Goal: Share content: Share content

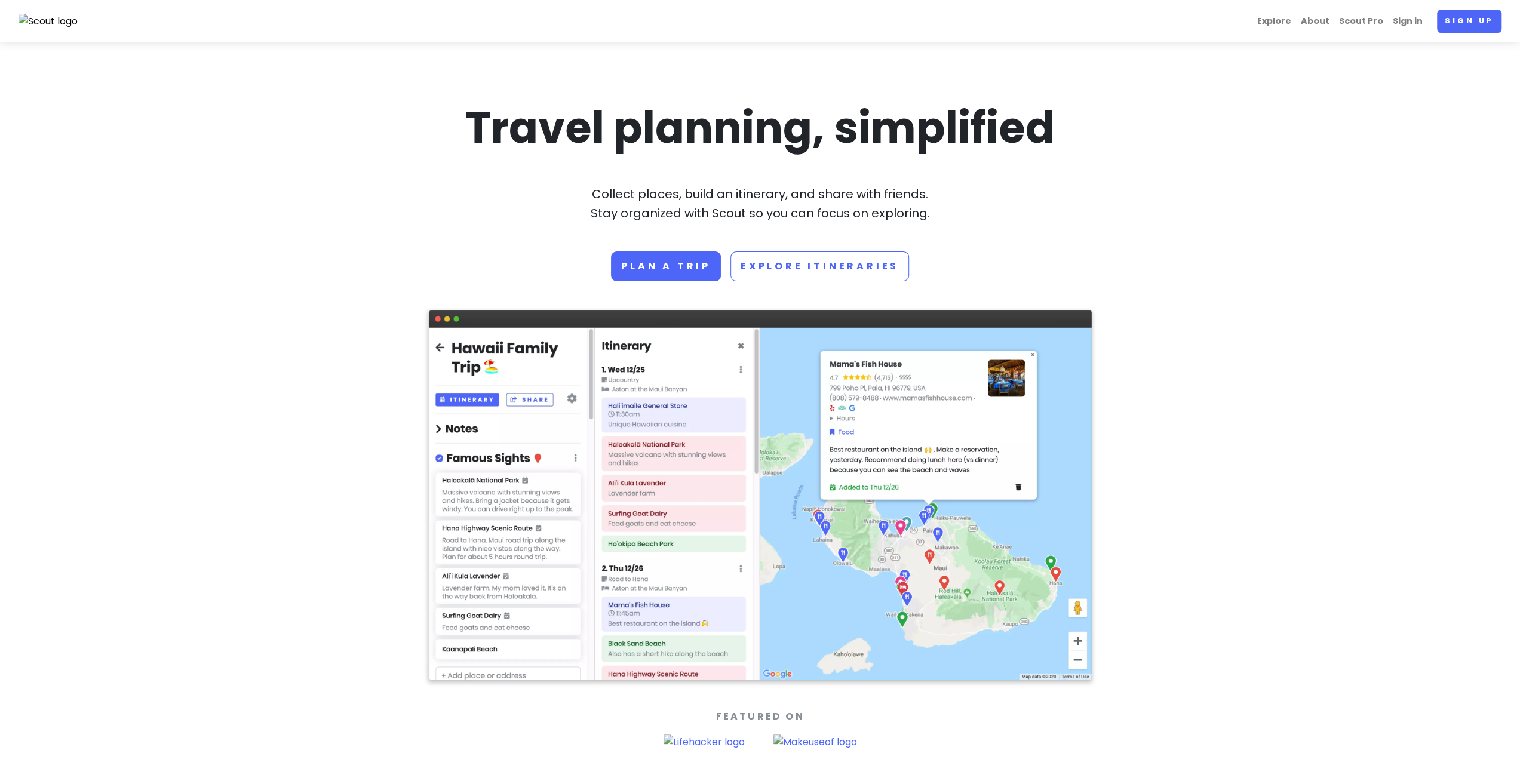
click at [1318, 190] on section "Travel planning, simplified Collect places, build an itinerary, and share with …" at bounding box center [760, 424] width 1520 height 765
click at [1410, 13] on link "Sign in" at bounding box center [1408, 21] width 40 height 23
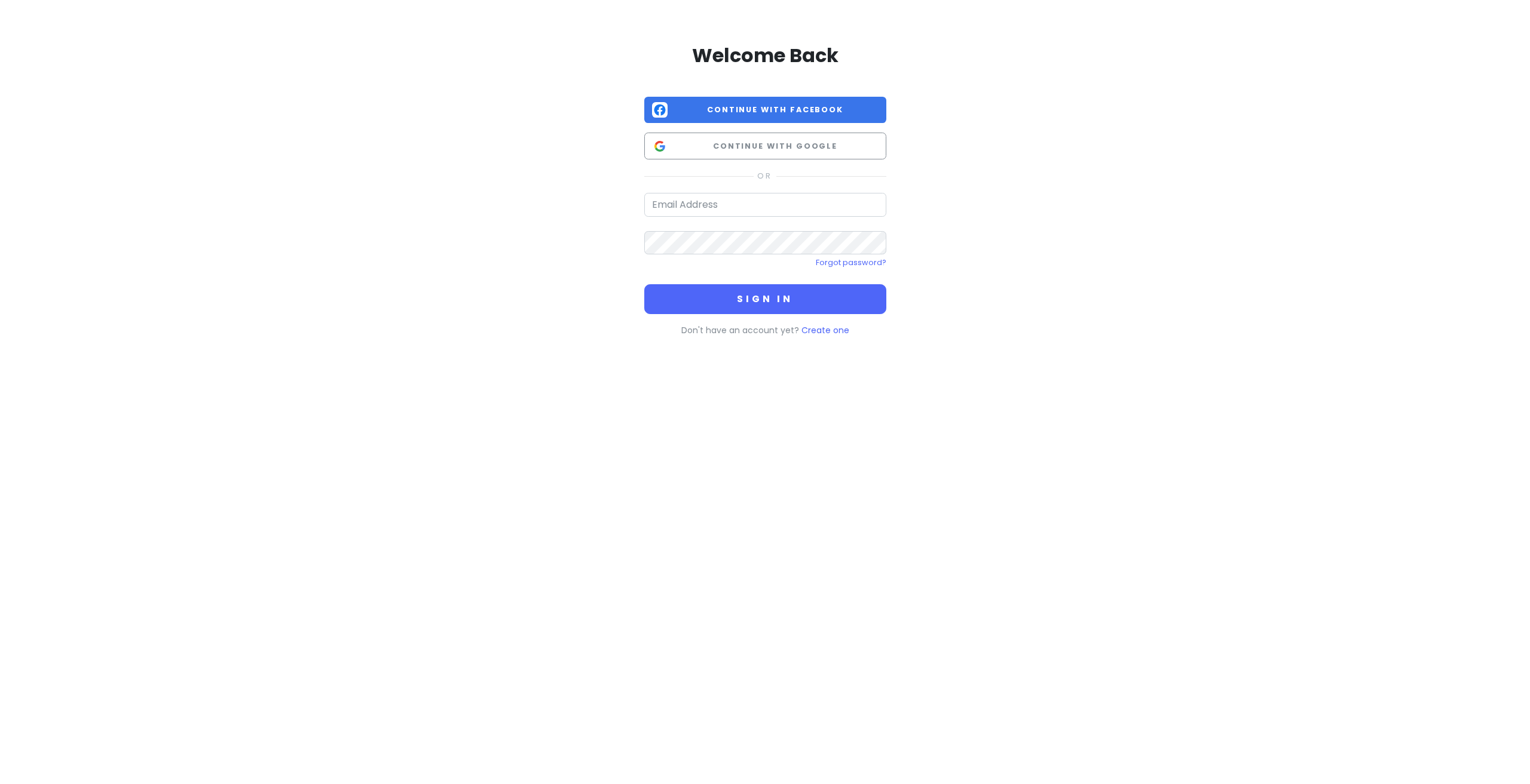
click at [751, 191] on div "Welcome Back Continue with Facebook Continue with Google Forgot password? Sign …" at bounding box center [765, 189] width 242 height 294
click at [754, 200] on input "email" at bounding box center [765, 205] width 242 height 24
click at [750, 202] on input "email" at bounding box center [765, 205] width 242 height 24
paste input "[EMAIL_ADDRESS][DOMAIN_NAME]"
type input "[EMAIL_ADDRESS][DOMAIN_NAME]"
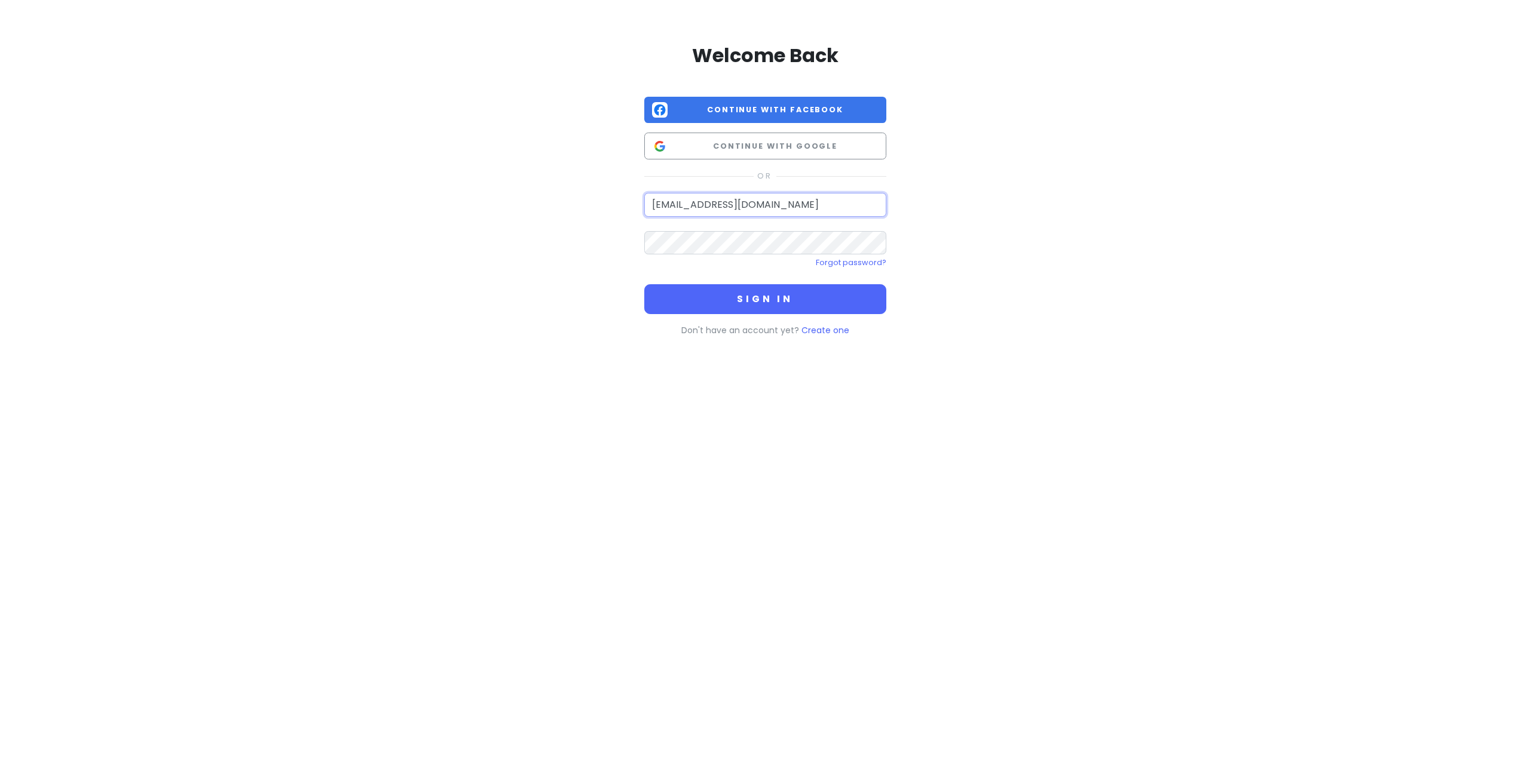
click at [740, 203] on input "[EMAIL_ADDRESS][DOMAIN_NAME]" at bounding box center [765, 205] width 242 height 24
drag, startPoint x: 759, startPoint y: 295, endPoint x: 567, endPoint y: 212, distance: 209.2
click at [759, 295] on button "Sign in" at bounding box center [765, 299] width 242 height 30
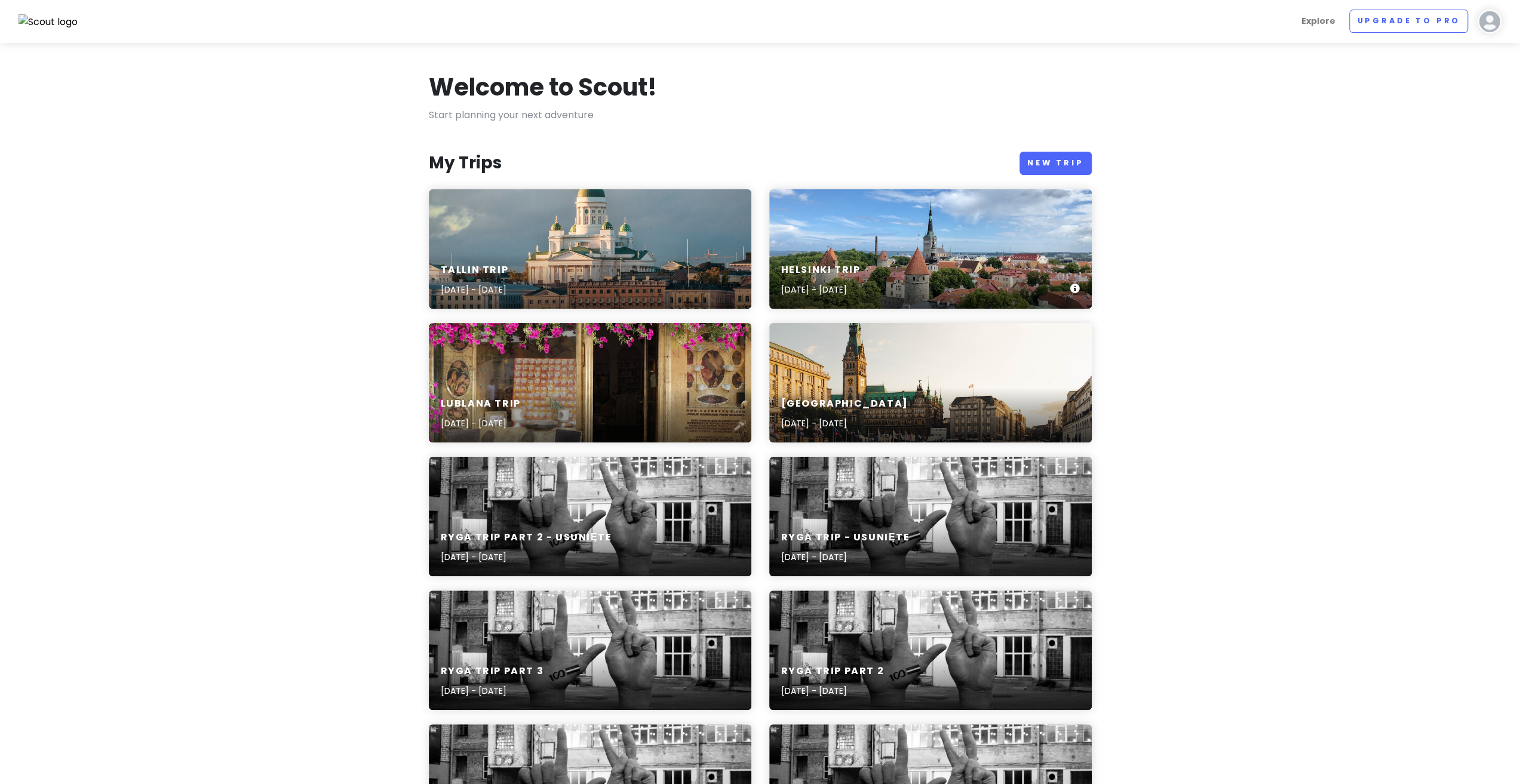
click at [929, 227] on div "[GEOGRAPHIC_DATA] Trip [DATE] - [DATE]" at bounding box center [931, 249] width 323 height 119
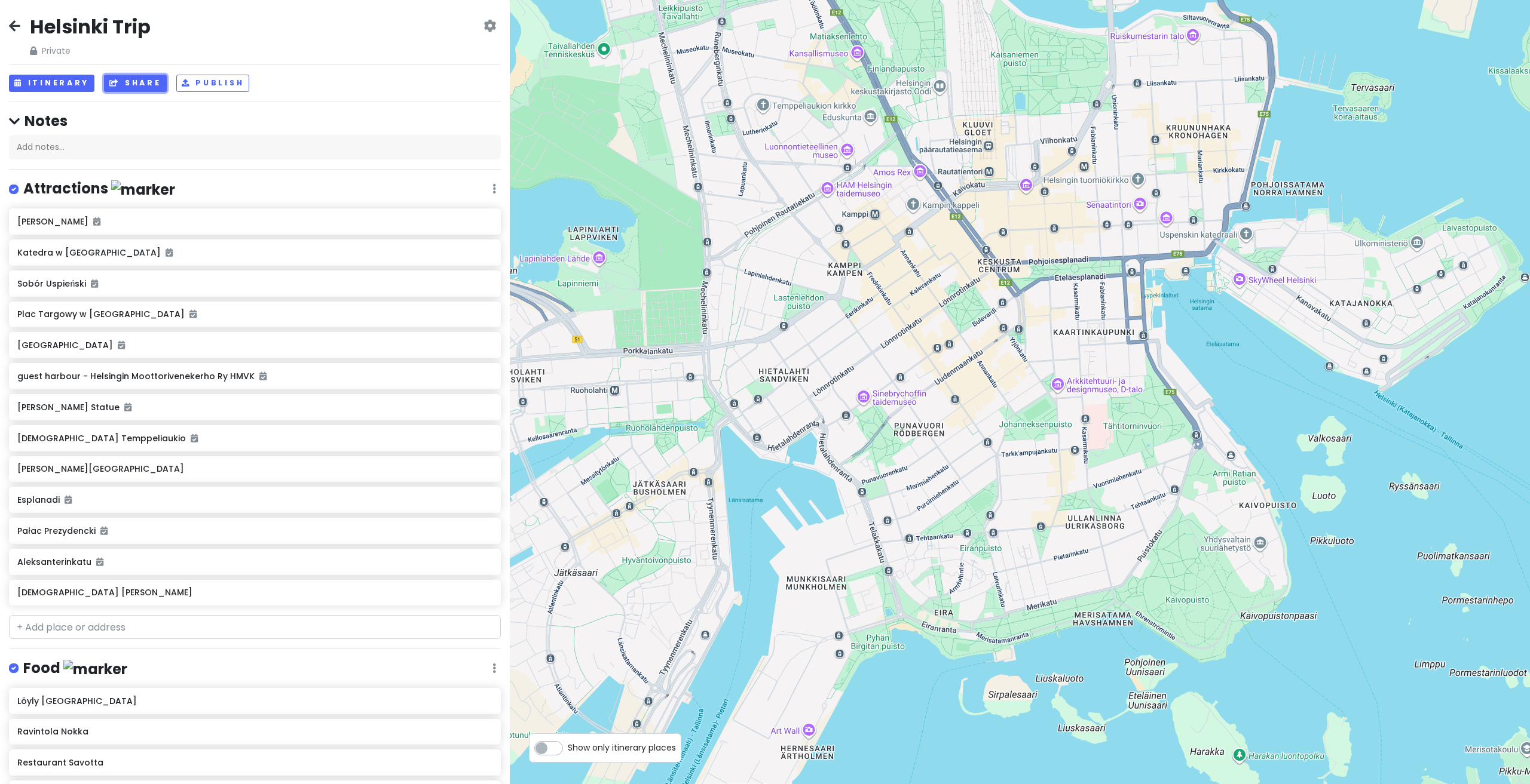
click at [148, 76] on button "Share" at bounding box center [135, 84] width 62 height 17
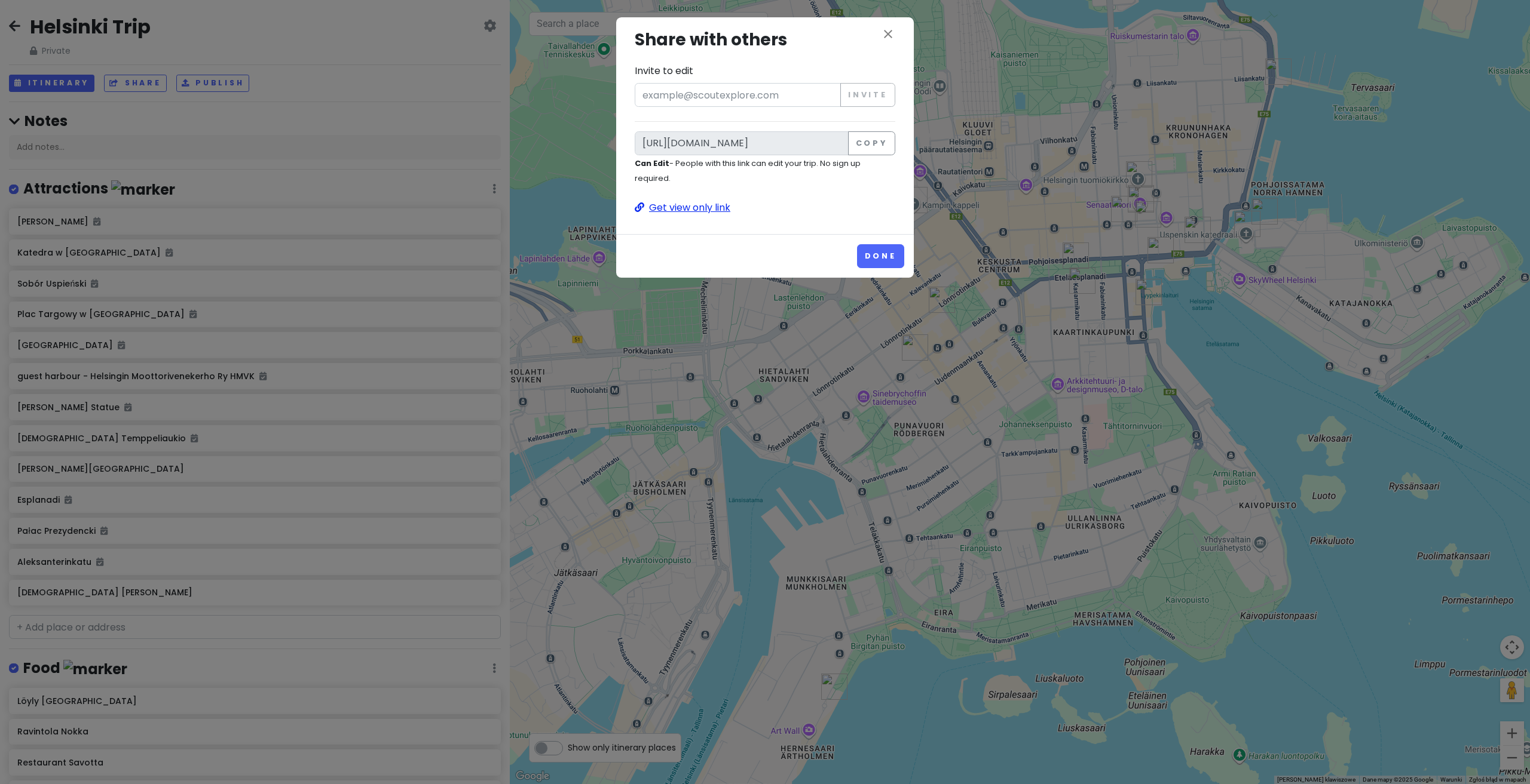
click at [713, 212] on p "Get view only link" at bounding box center [764, 208] width 261 height 15
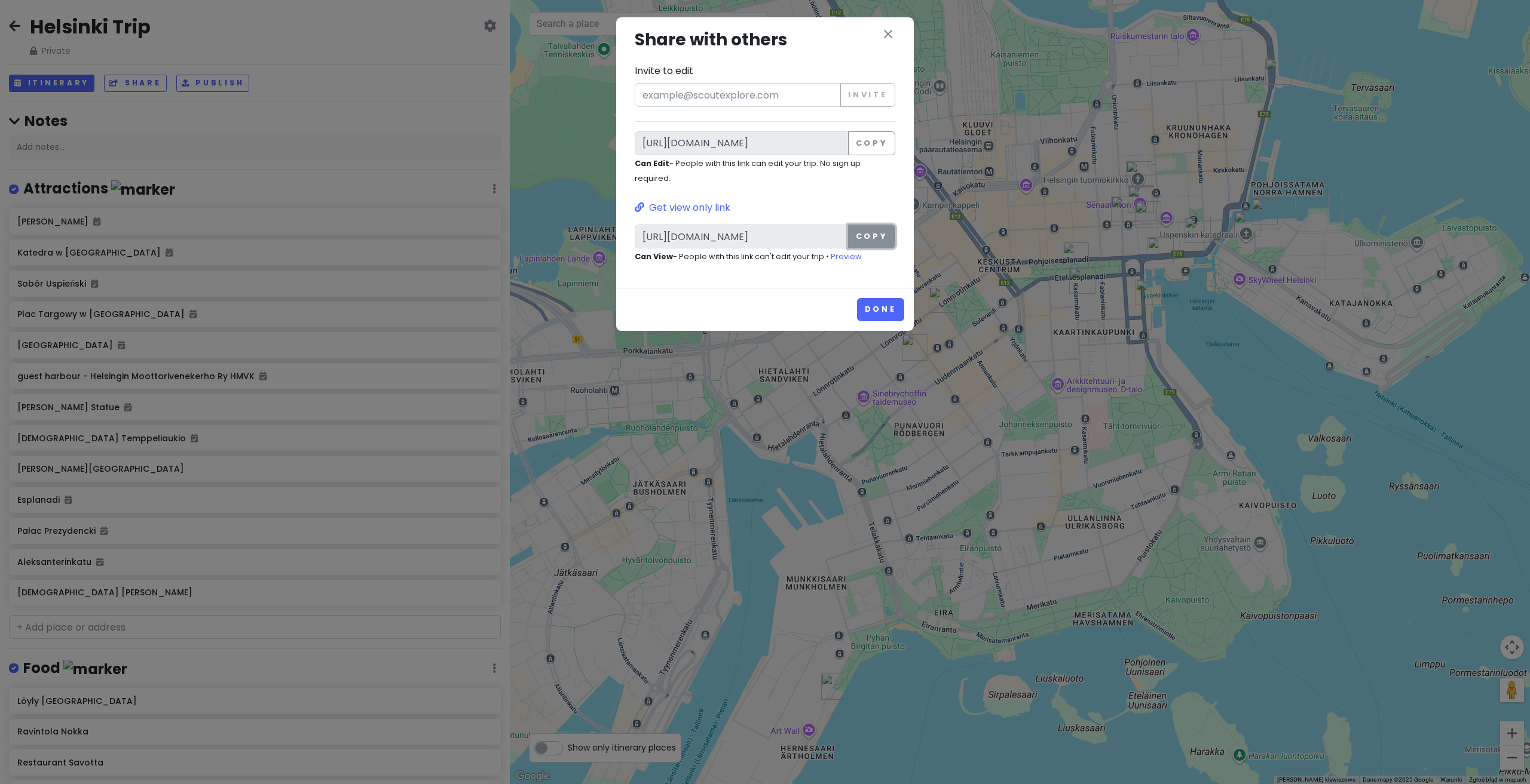
click at [878, 235] on button "Copy" at bounding box center [872, 236] width 47 height 24
drag, startPoint x: 520, startPoint y: 70, endPoint x: 512, endPoint y: 56, distance: 16.1
click at [520, 69] on div "close Share with others Invite to edit Invite [URL][DOMAIN_NAME] Copy Can Edit …" at bounding box center [765, 392] width 1530 height 784
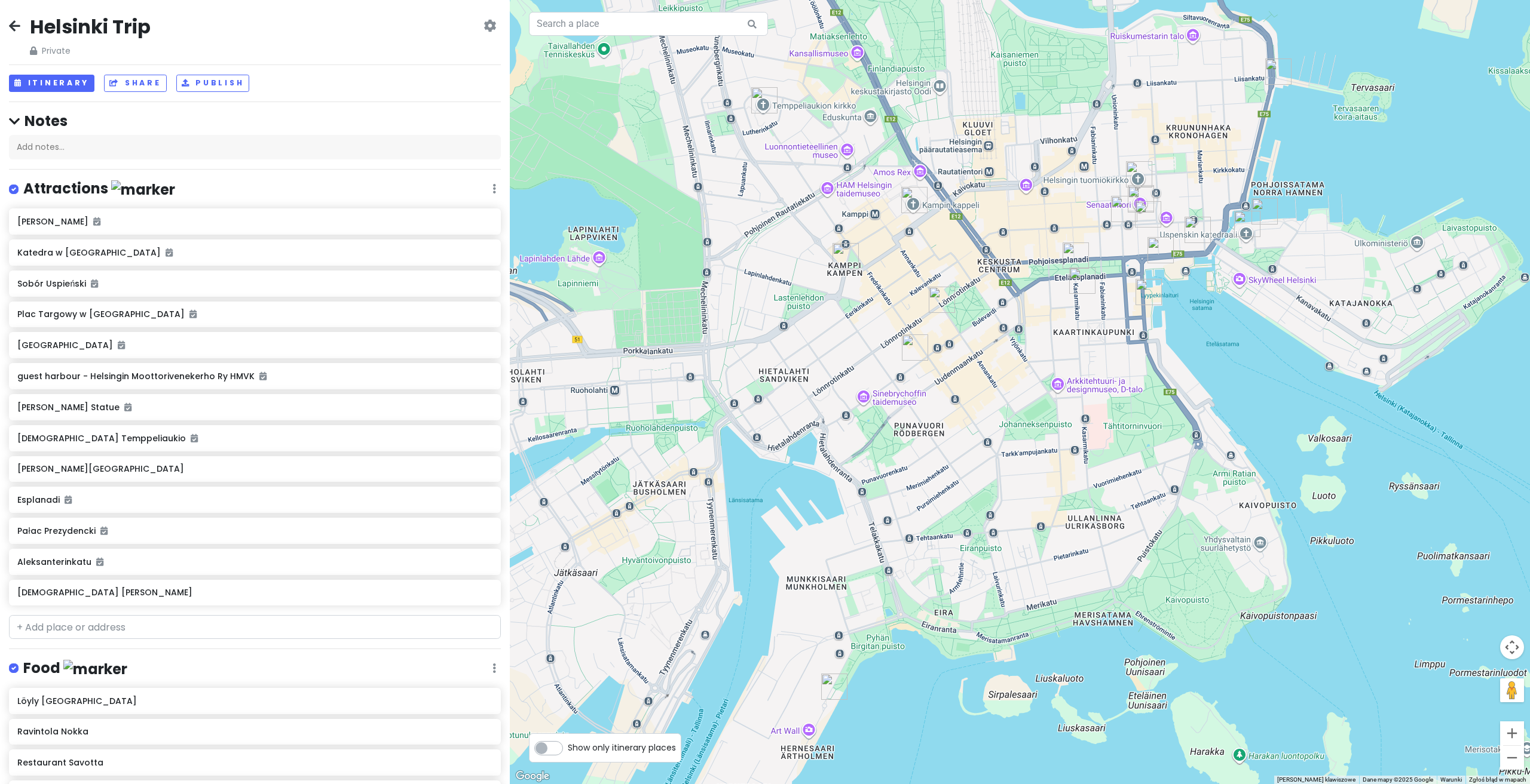
click at [11, 21] on icon at bounding box center [14, 25] width 11 height 9
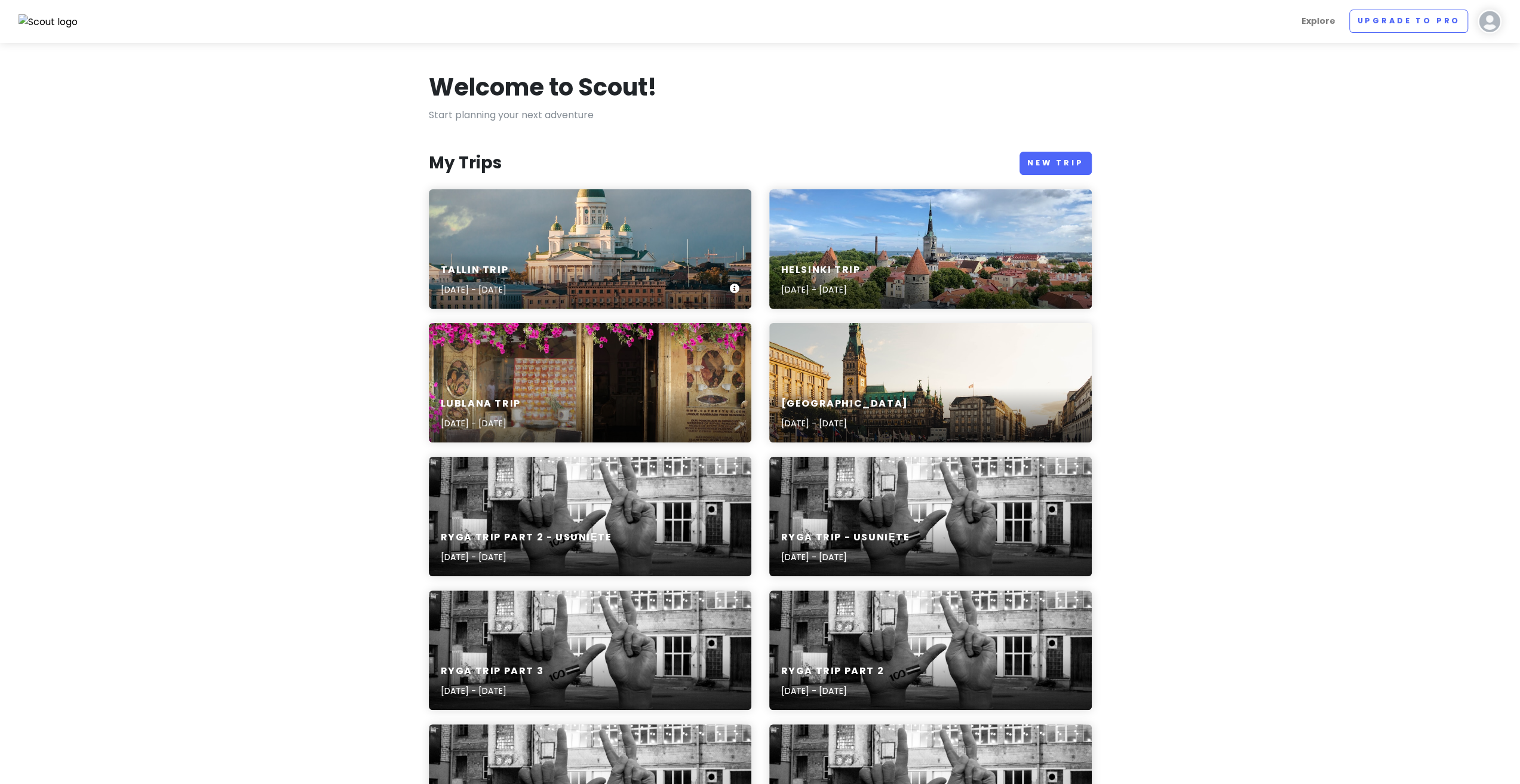
click at [538, 211] on div "Tallin Trip [DATE] - [DATE]" at bounding box center [590, 249] width 323 height 119
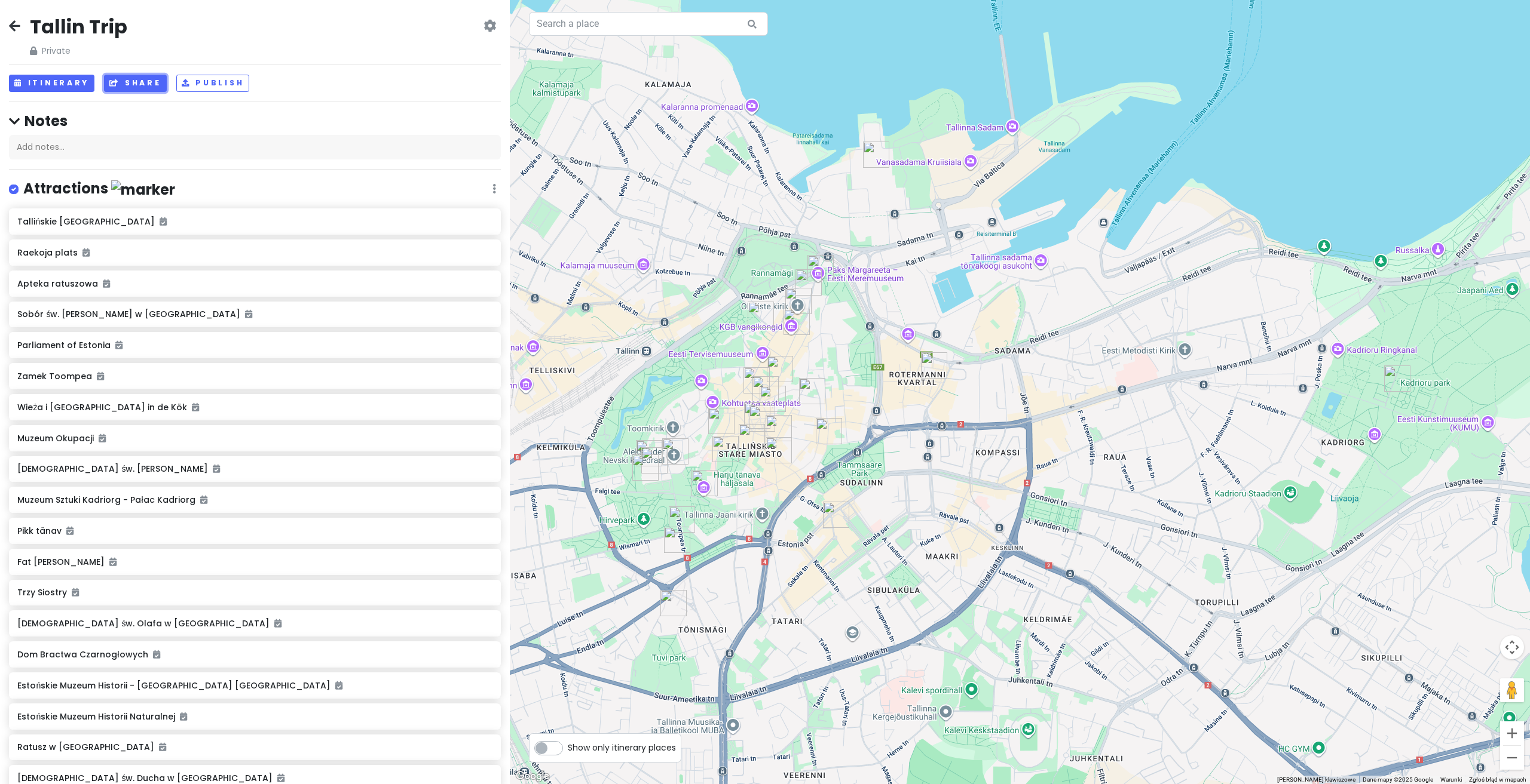
click at [135, 80] on button "Share" at bounding box center [135, 84] width 62 height 17
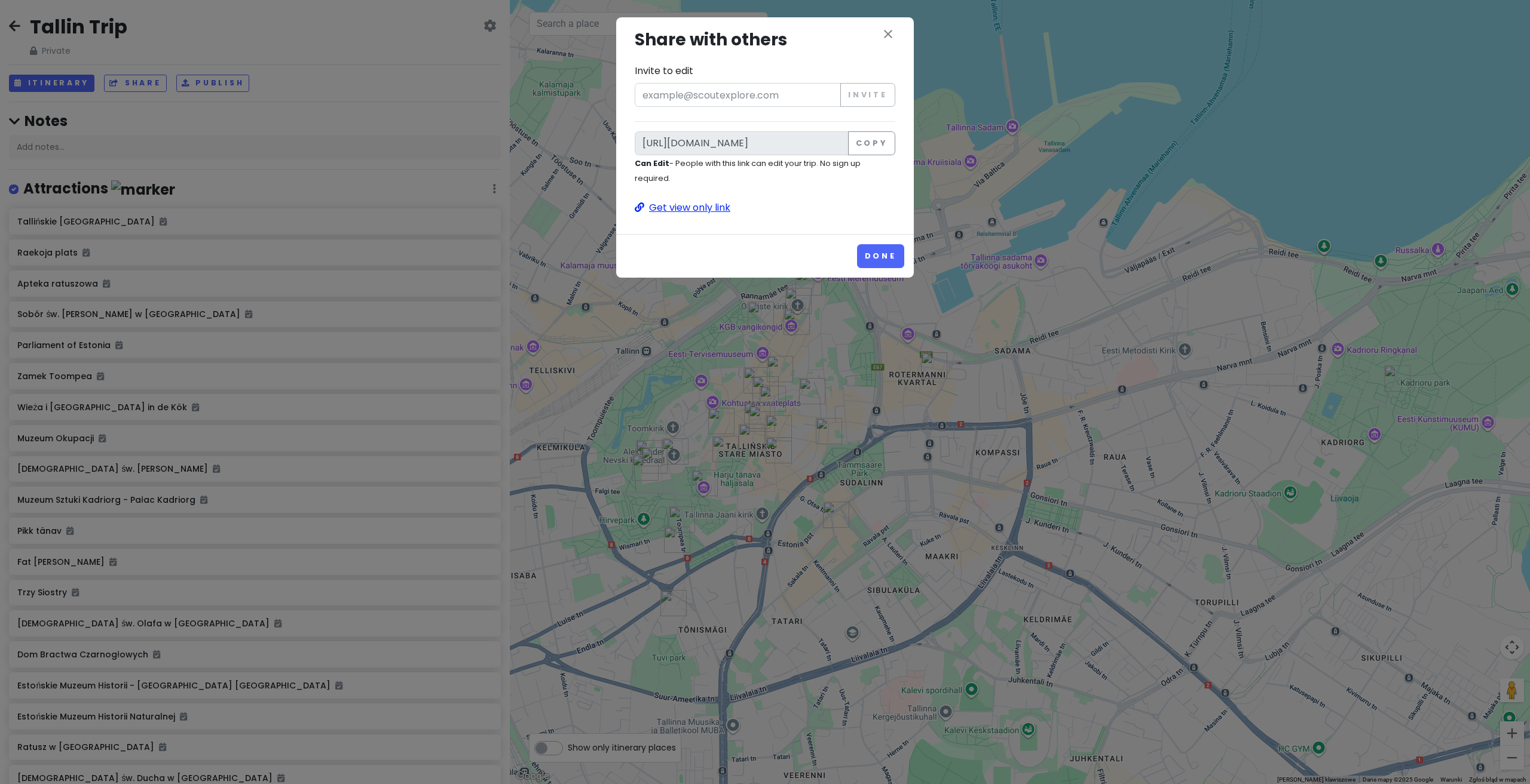
click at [706, 211] on p "Get view only link" at bounding box center [764, 208] width 261 height 15
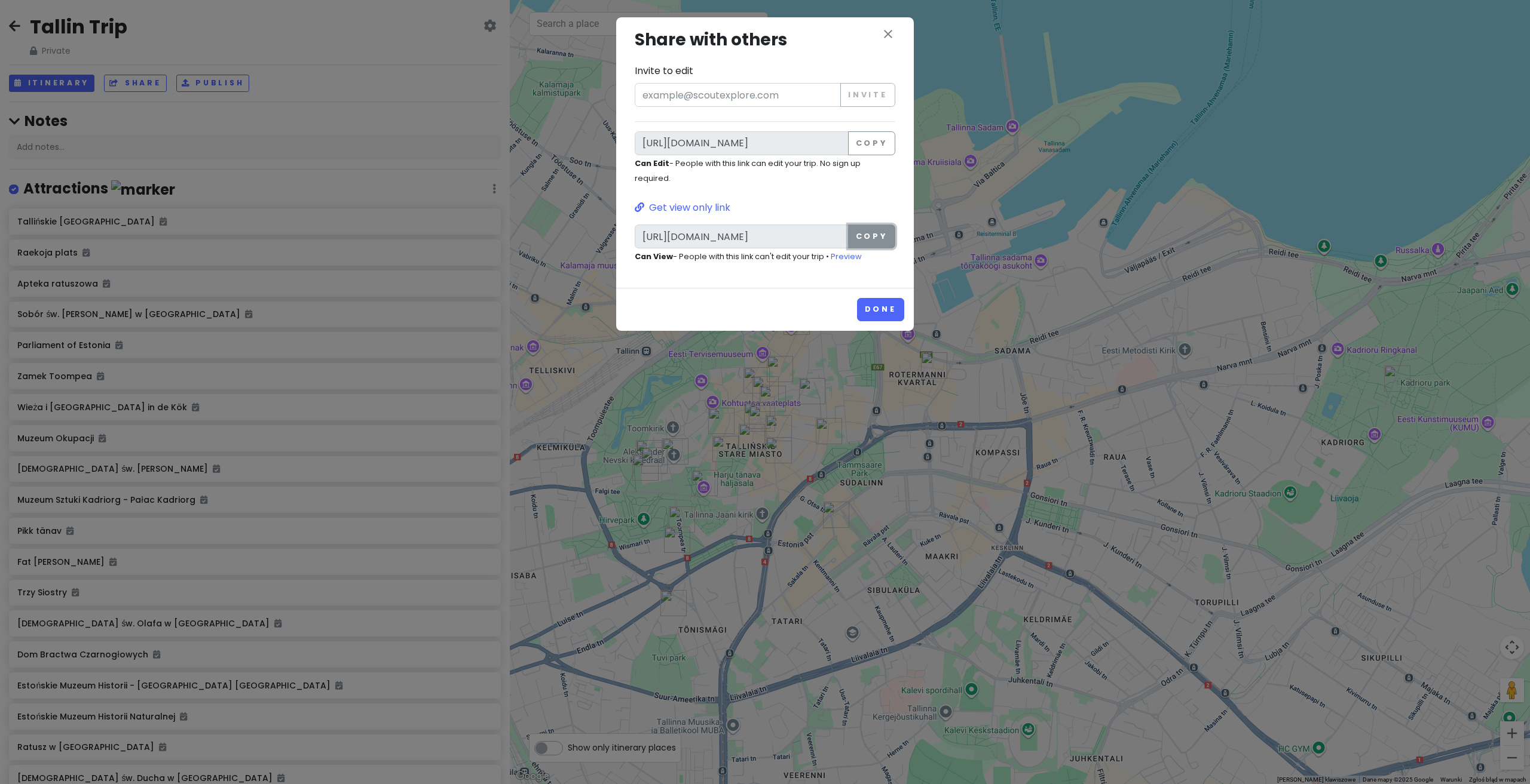
click at [887, 240] on button "Copy" at bounding box center [872, 236] width 47 height 24
click at [892, 40] on icon "close" at bounding box center [888, 33] width 14 height 14
